Goal: Transaction & Acquisition: Purchase product/service

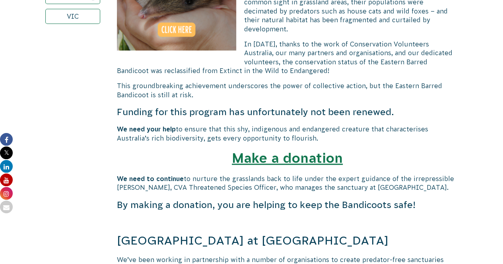
scroll to position [392, 0]
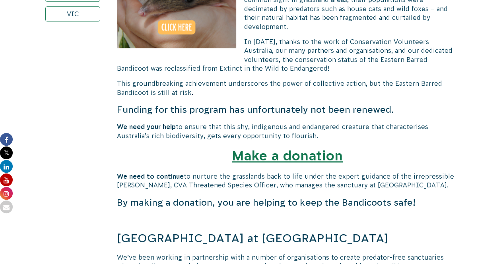
click at [331, 154] on b "Make a donation" at bounding box center [287, 155] width 111 height 15
drag, startPoint x: 390, startPoint y: 239, endPoint x: 99, endPoint y: 233, distance: 291.5
click at [359, 235] on span "Bandicoot Sanctuary at Woodlands Historic Park" at bounding box center [253, 238] width 272 height 13
drag, startPoint x: 388, startPoint y: 238, endPoint x: 114, endPoint y: 237, distance: 274.4
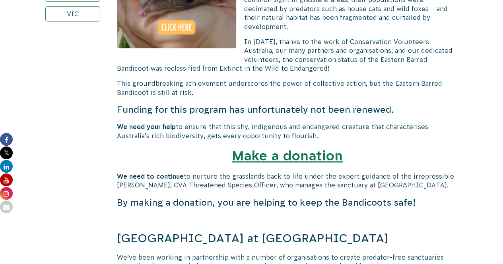
copy span "Bandicoot Sanctuary at Woodlands Historic Park"
